Goal: Check status: Check status

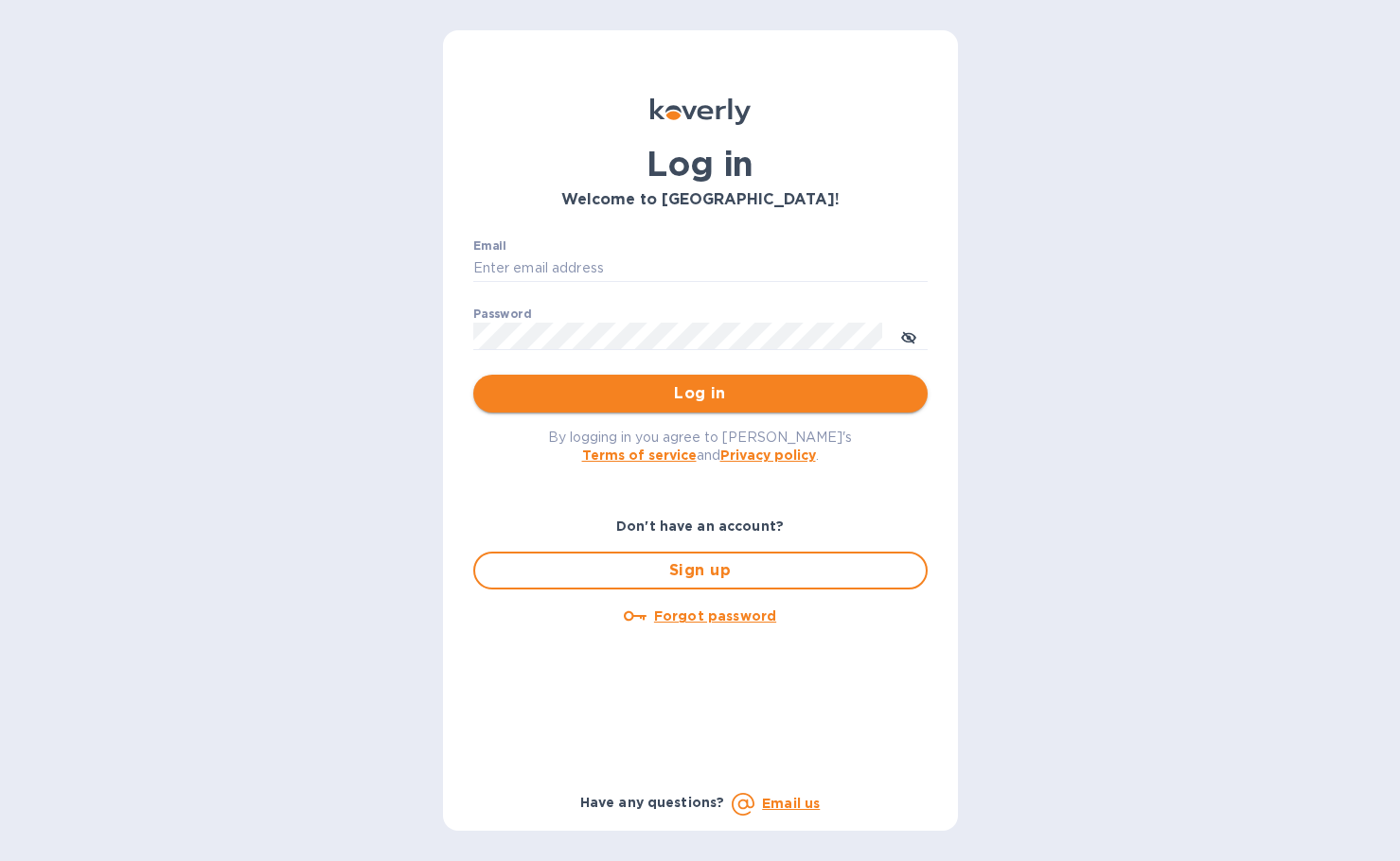
type input "[PERSON_NAME][EMAIL_ADDRESS][DOMAIN_NAME]"
click at [707, 383] on span "Log in" at bounding box center [701, 394] width 424 height 23
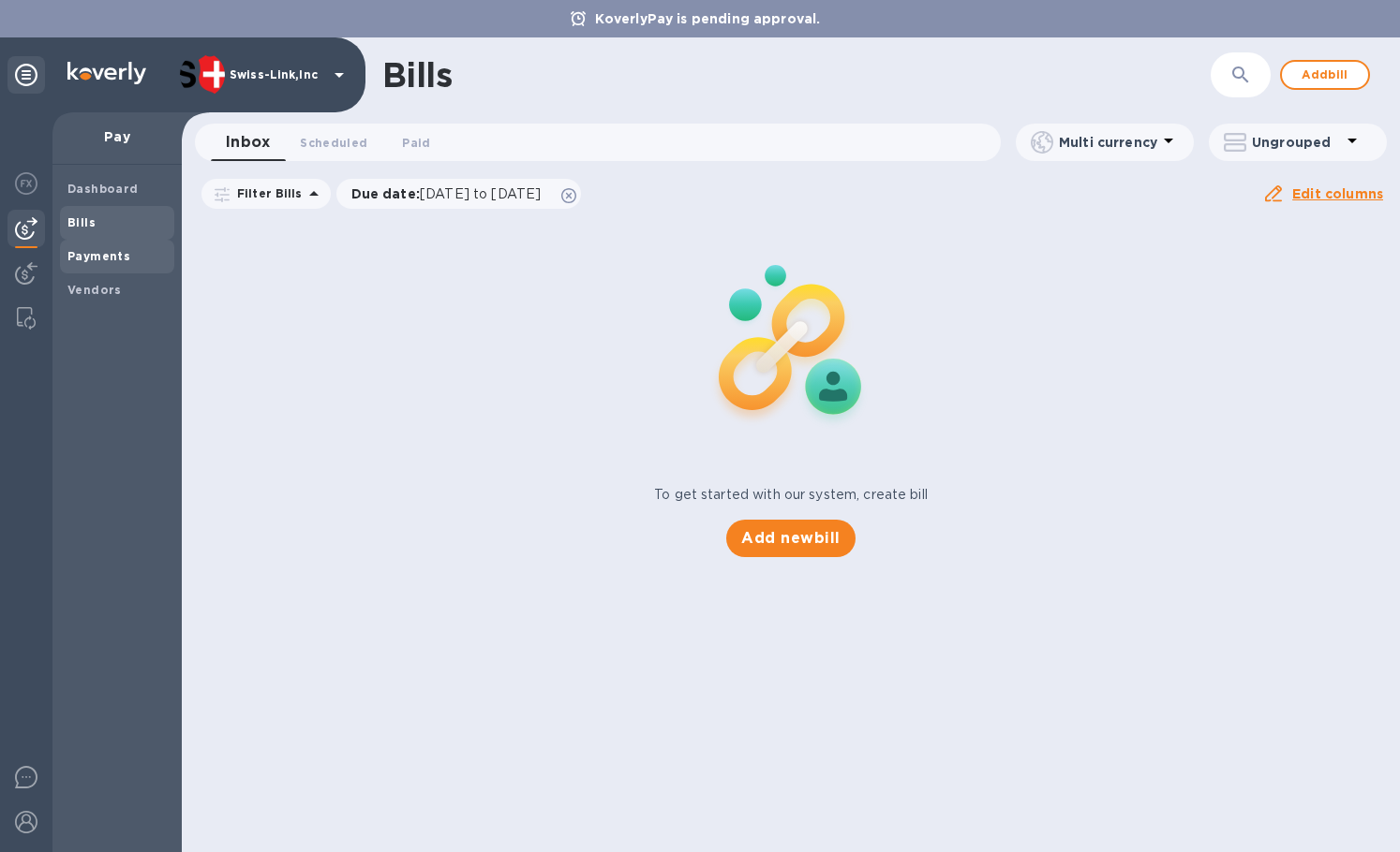
click at [100, 260] on b "Payments" at bounding box center [98, 256] width 63 height 14
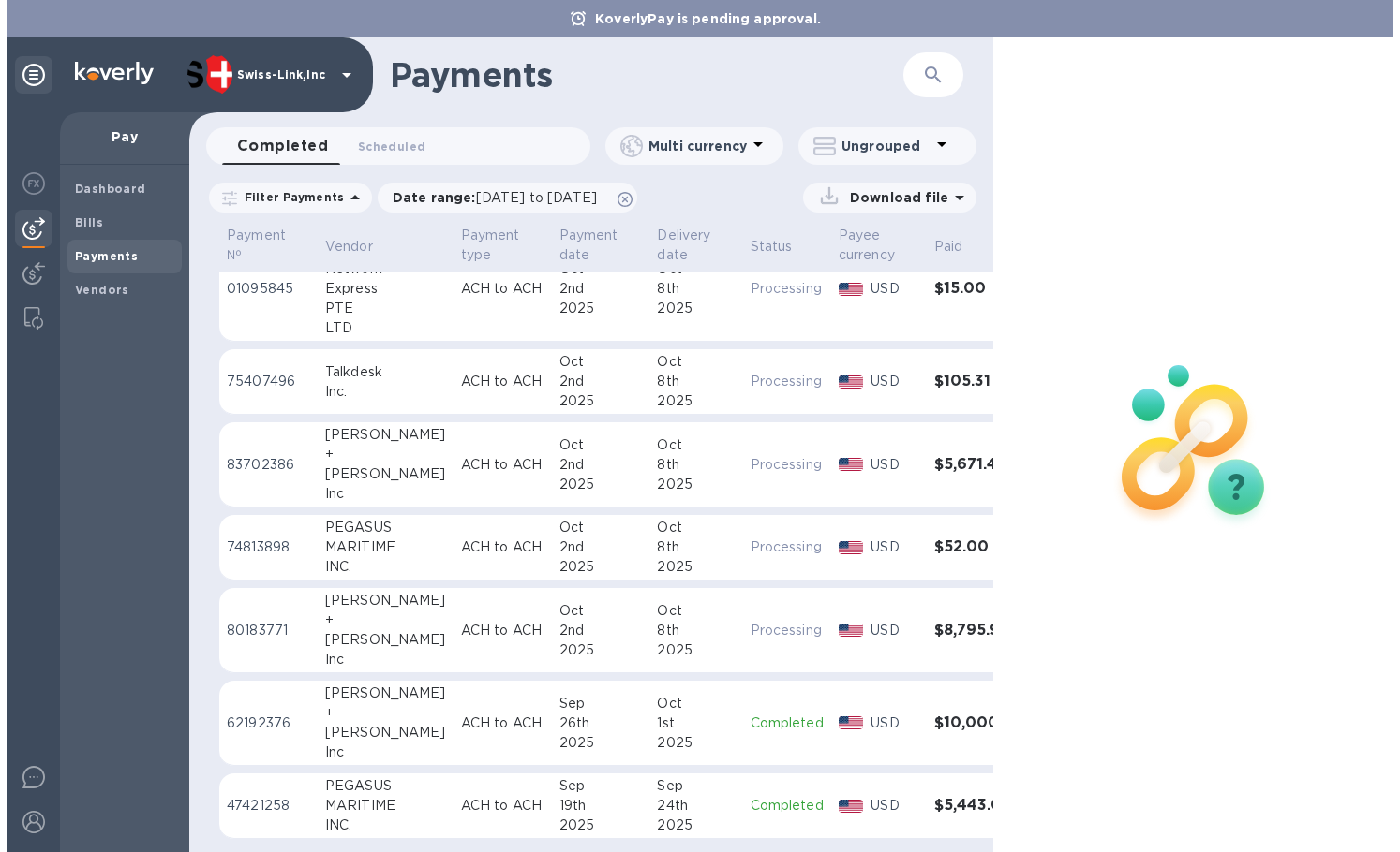
scroll to position [146, 0]
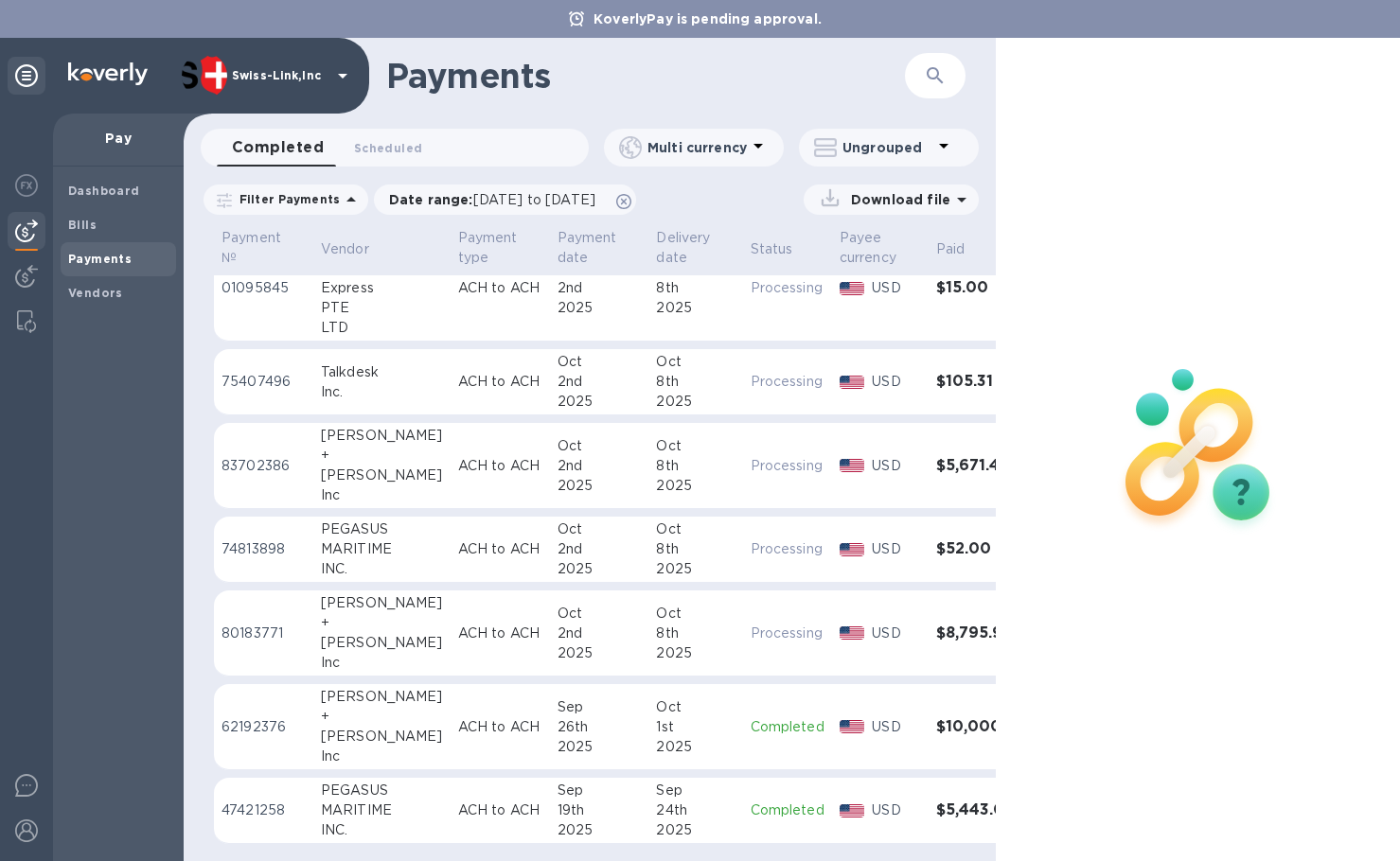
click at [937, 624] on h3 "$8,795.90" at bounding box center [983, 633] width 92 height 18
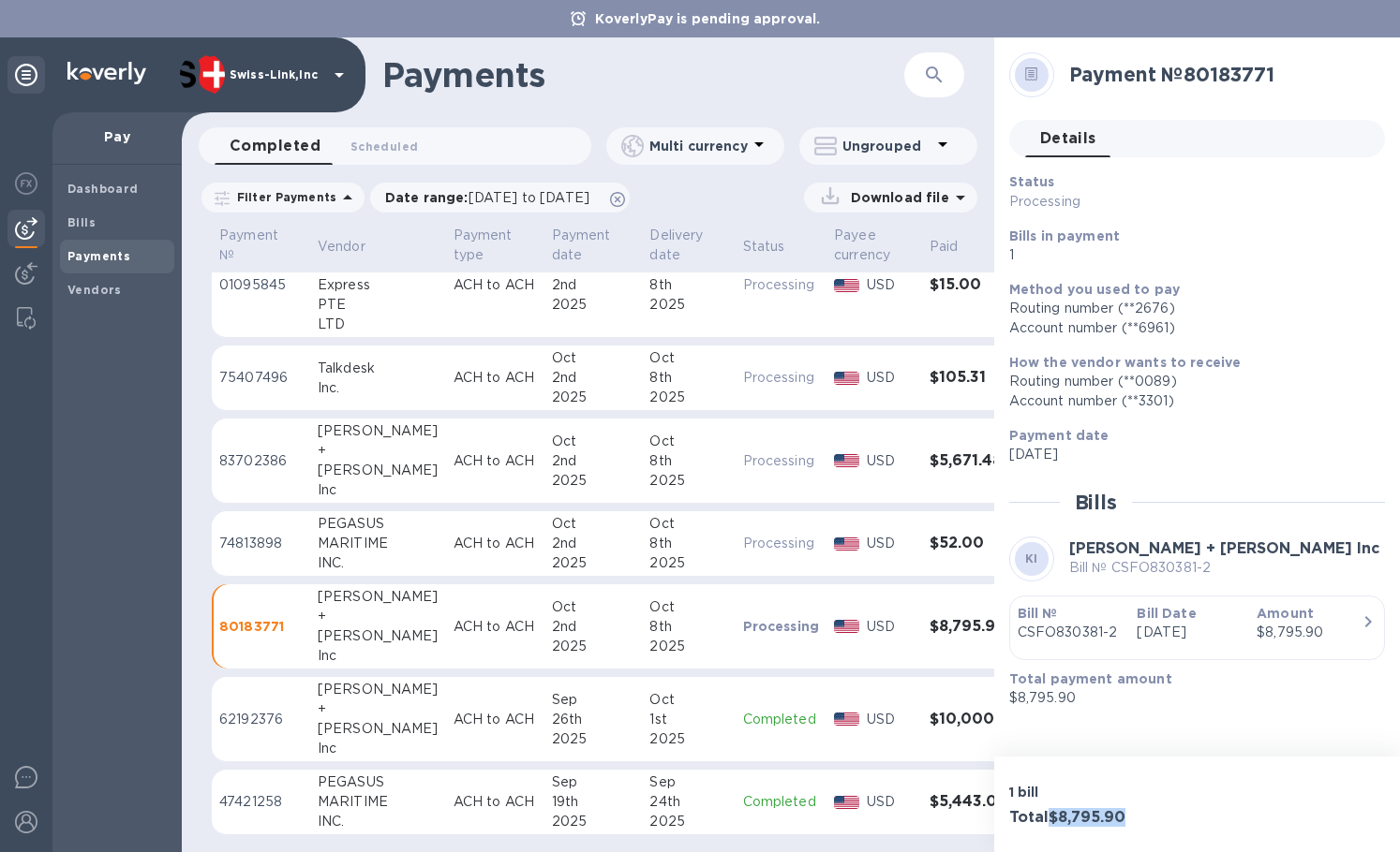
drag, startPoint x: 1128, startPoint y: 811, endPoint x: 1055, endPoint y: 818, distance: 73.3
click at [1055, 818] on h3 "Total $8,795.90" at bounding box center [1100, 818] width 181 height 17
copy h3 "$8,795.90"
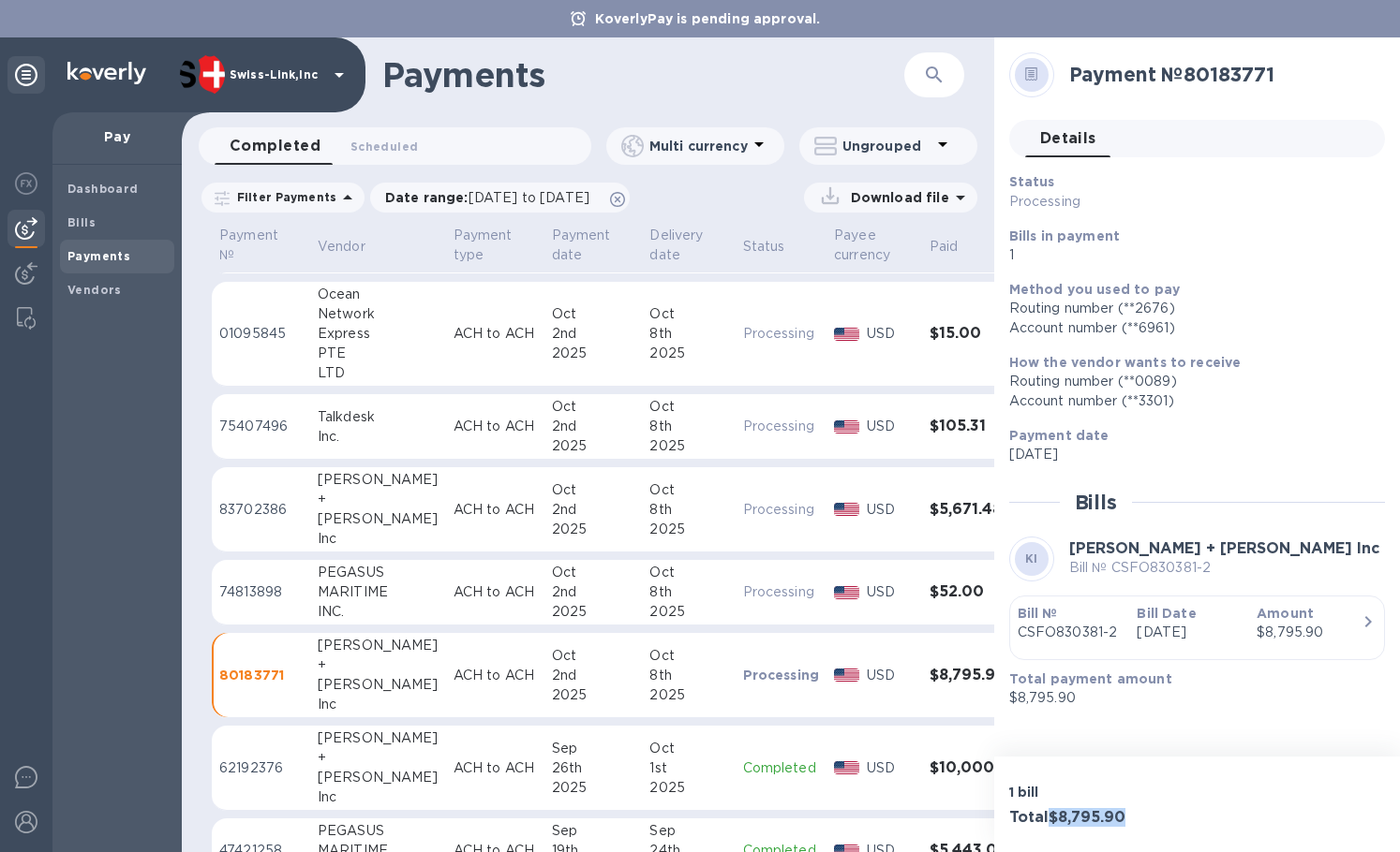
scroll to position [52, 0]
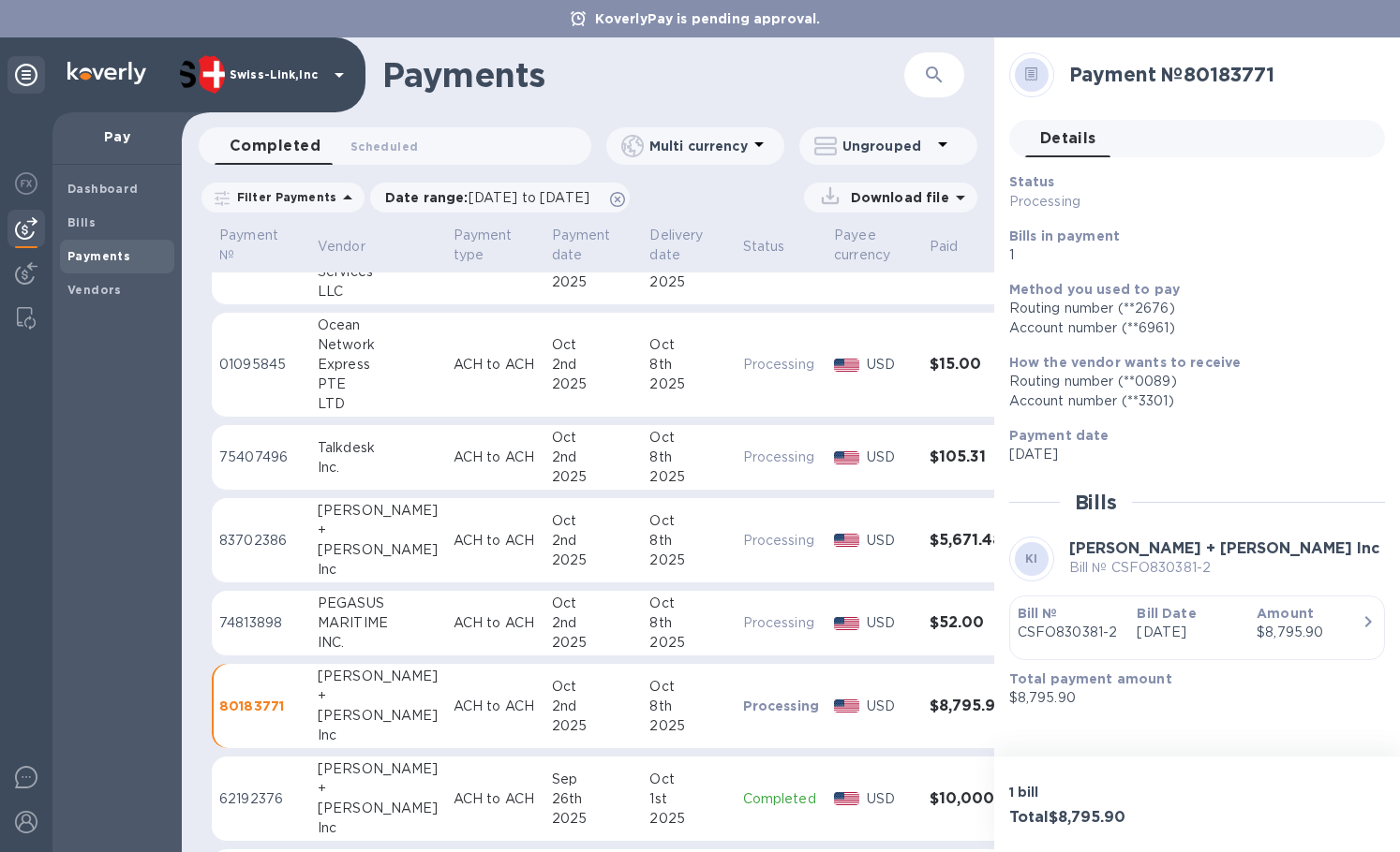
click at [454, 531] on p "ACH to ACH" at bounding box center [495, 541] width 84 height 19
drag, startPoint x: 1127, startPoint y: 817, endPoint x: 1049, endPoint y: 819, distance: 78.0
click at [1049, 819] on h3 "Total $5,671.48" at bounding box center [1100, 818] width 181 height 17
copy h3 "$5,671.48"
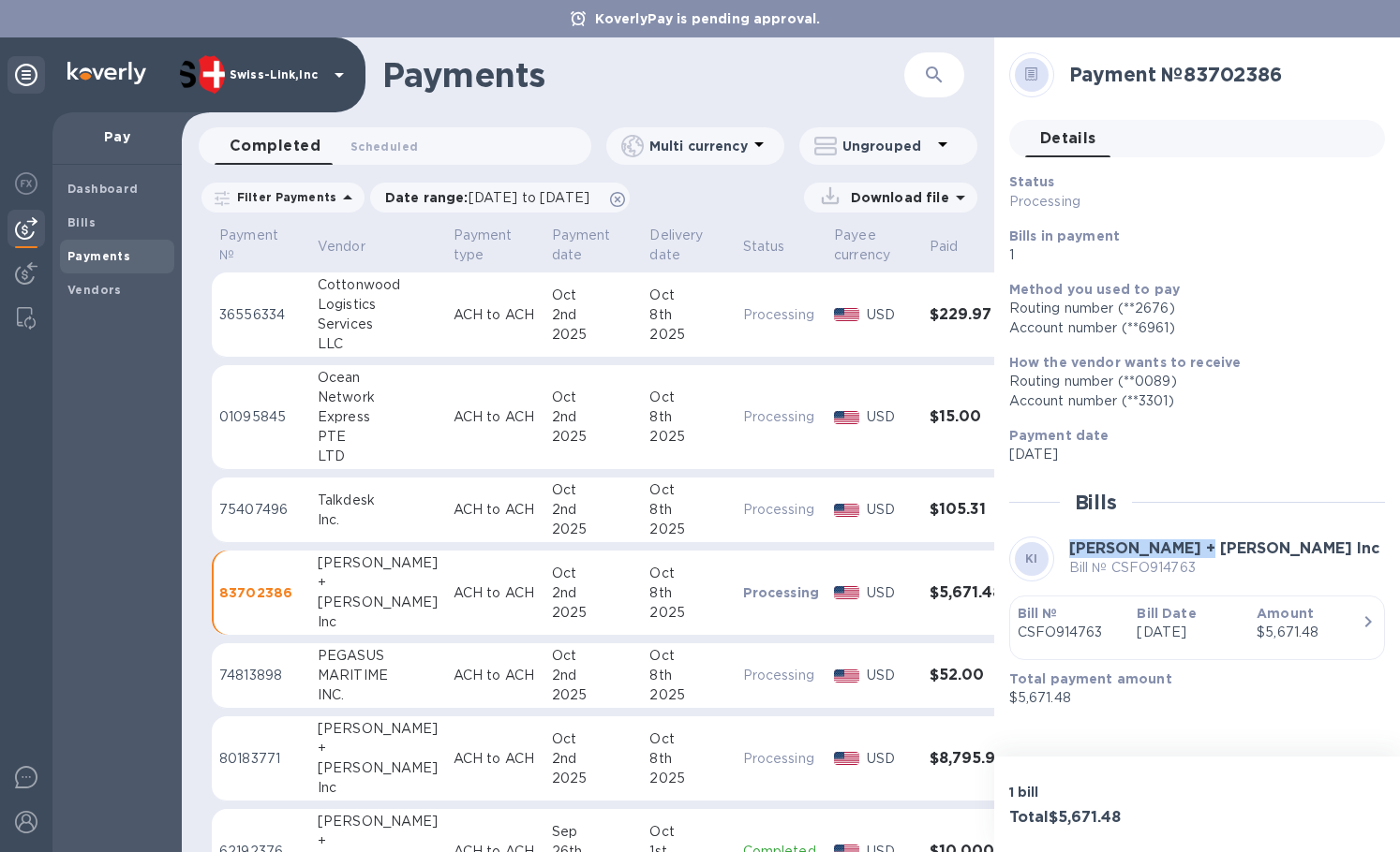
drag, startPoint x: 1072, startPoint y: 551, endPoint x: 1193, endPoint y: 552, distance: 121.0
click at [1193, 552] on b "Kuehne + Nagel Inc" at bounding box center [1223, 548] width 310 height 17
copy b "Kuehne + Nagel"
click at [935, 75] on icon "button" at bounding box center [934, 74] width 16 height 16
paste input "Kuehne + Nagel"
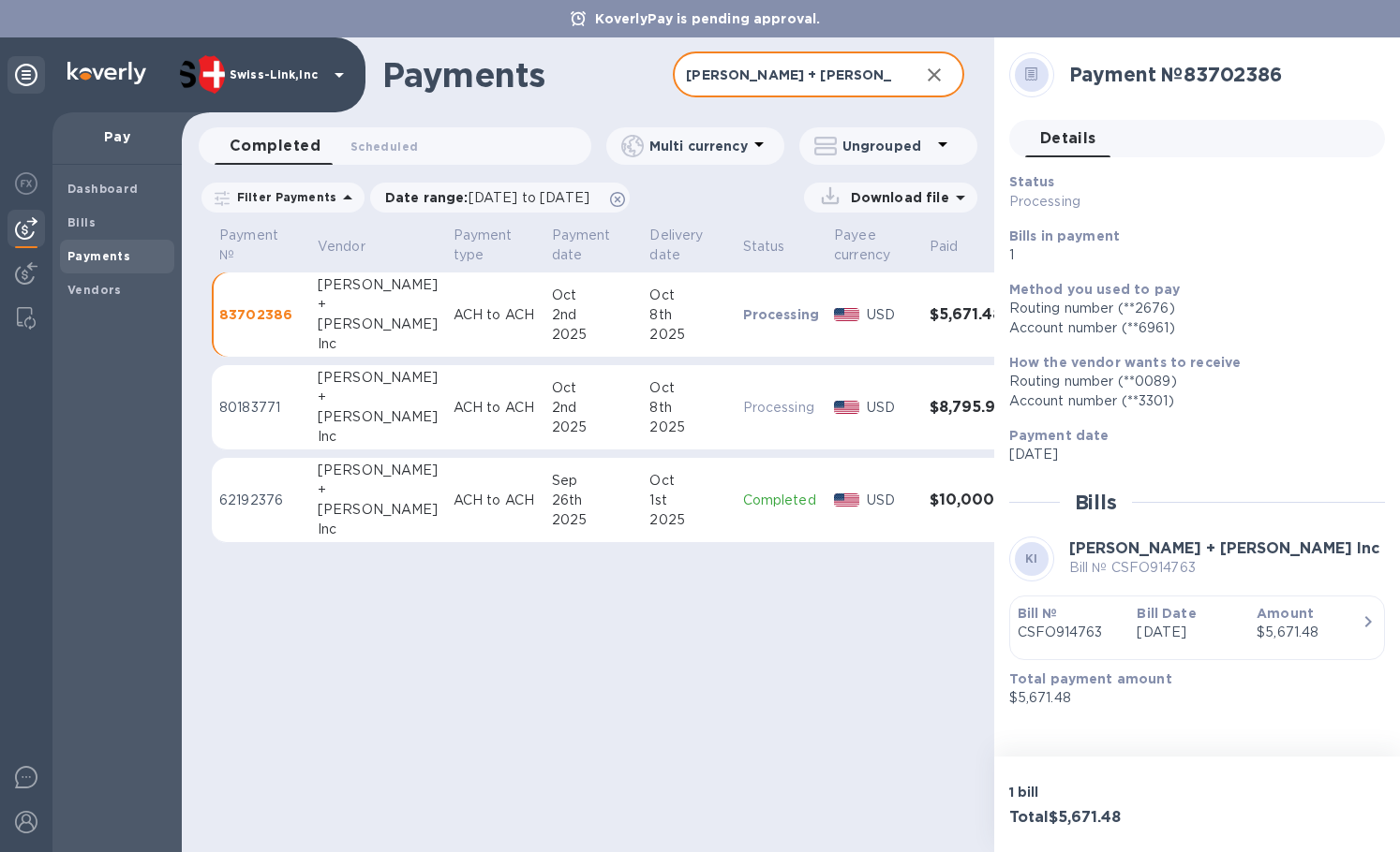
type input "Kuehne + Nagel"
click at [383, 508] on div "Nagel" at bounding box center [378, 510] width 120 height 19
